Goal: Entertainment & Leisure: Consume media (video, audio)

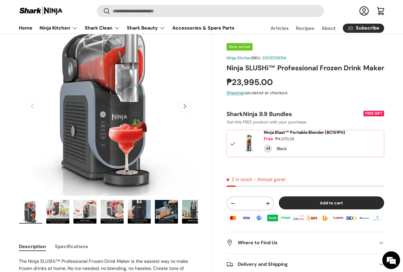
scroll to position [45, 0]
click at [190, 107] on button "Next" at bounding box center [184, 106] width 12 height 12
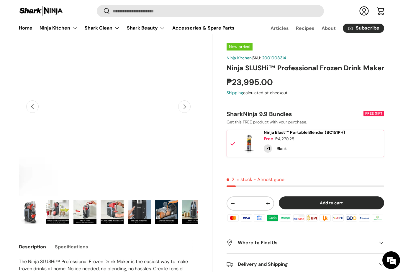
scroll to position [0, 182]
click at [188, 109] on button "Next" at bounding box center [184, 106] width 12 height 12
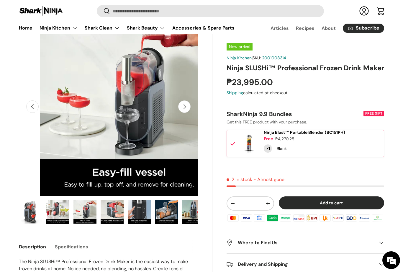
scroll to position [0, 364]
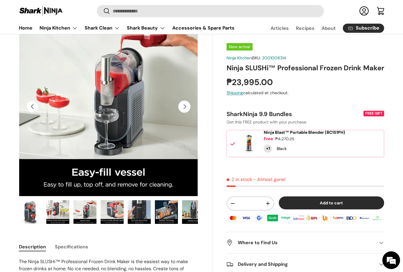
click at [190, 109] on button "Next" at bounding box center [184, 106] width 12 height 12
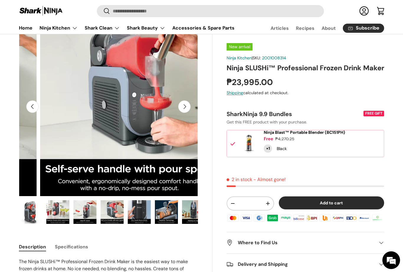
scroll to position [0, 546]
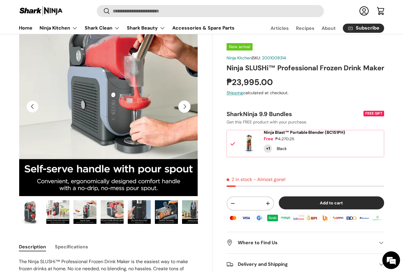
click at [190, 109] on button "Next" at bounding box center [184, 106] width 12 height 12
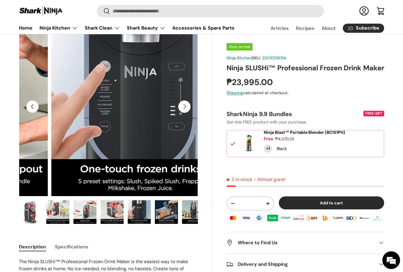
scroll to position [0, 728]
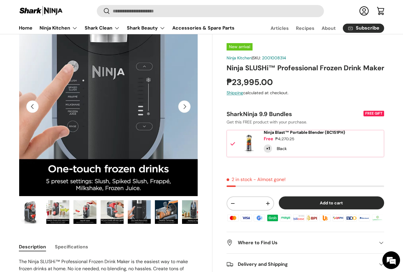
click at [185, 111] on button "Next" at bounding box center [184, 106] width 12 height 12
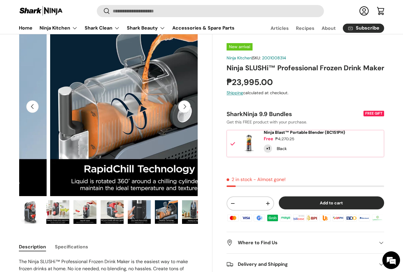
scroll to position [0, 910]
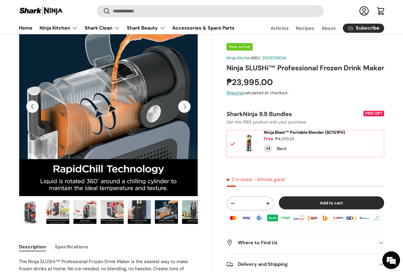
click at [182, 109] on button "Next" at bounding box center [184, 106] width 12 height 12
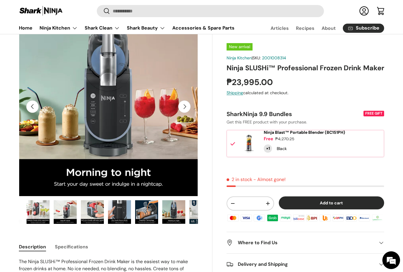
scroll to position [0, 62]
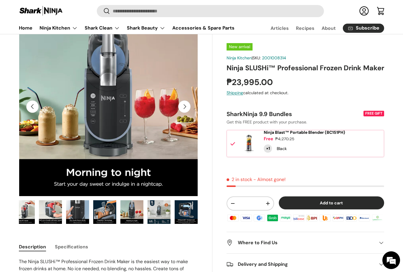
click at [187, 109] on button "Next" at bounding box center [184, 106] width 12 height 12
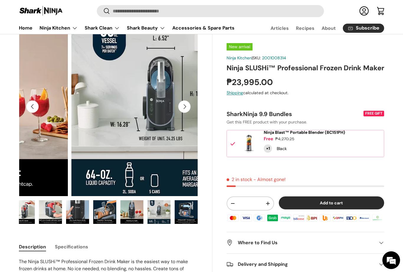
scroll to position [0, 1274]
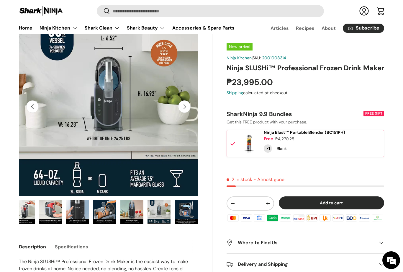
click at [189, 109] on button "Next" at bounding box center [184, 106] width 12 height 12
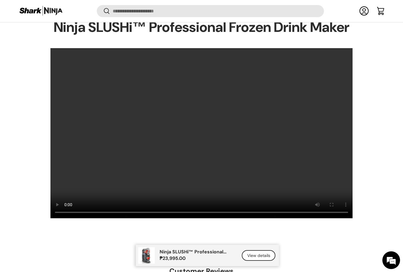
scroll to position [432, 0]
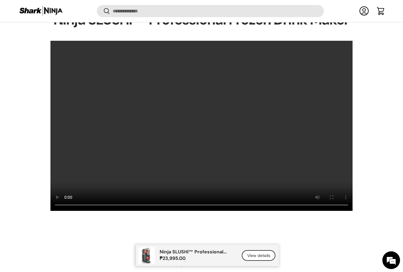
click at [318, 191] on video at bounding box center [201, 125] width 303 height 171
click at [353, 61] on div "Transform ordinary drinks into extraordinary slush. Ninja SLUSHi™ Professional …" at bounding box center [201, 104] width 403 height 211
click at [351, 66] on video at bounding box center [201, 125] width 303 height 171
click at [350, 62] on video at bounding box center [201, 125] width 303 height 171
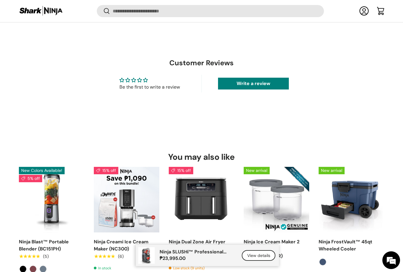
scroll to position [696, 0]
